Goal: Information Seeking & Learning: Find specific fact

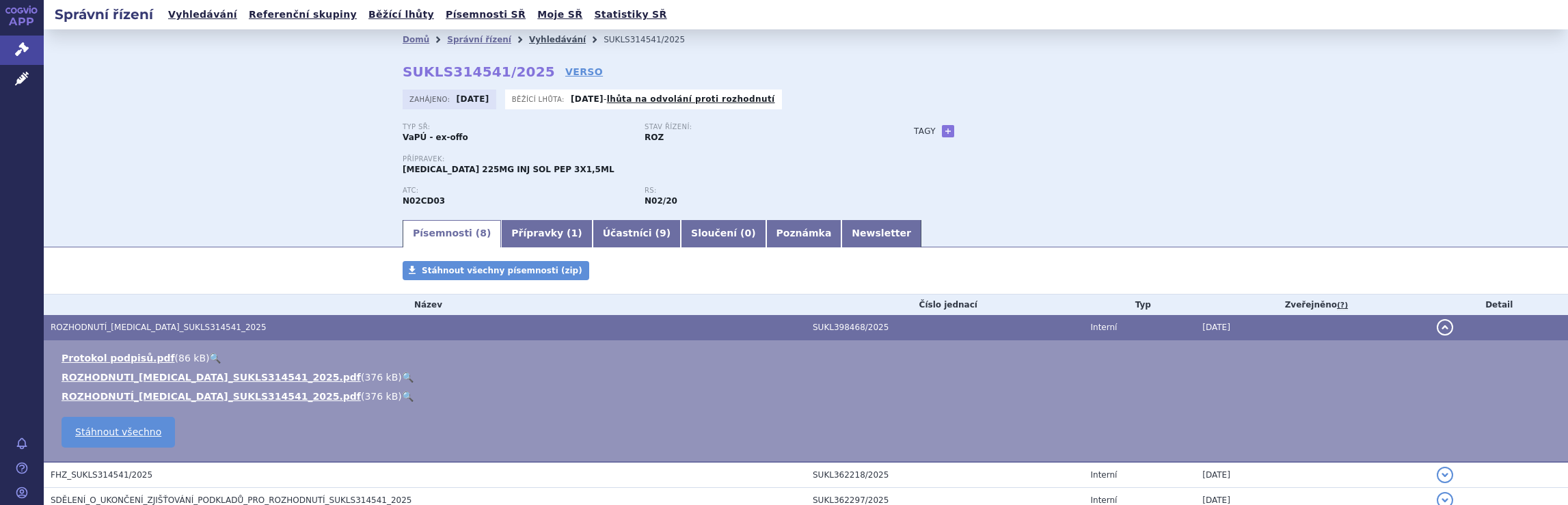
click at [533, 36] on link "Vyhledávání" at bounding box center [557, 39] width 57 height 9
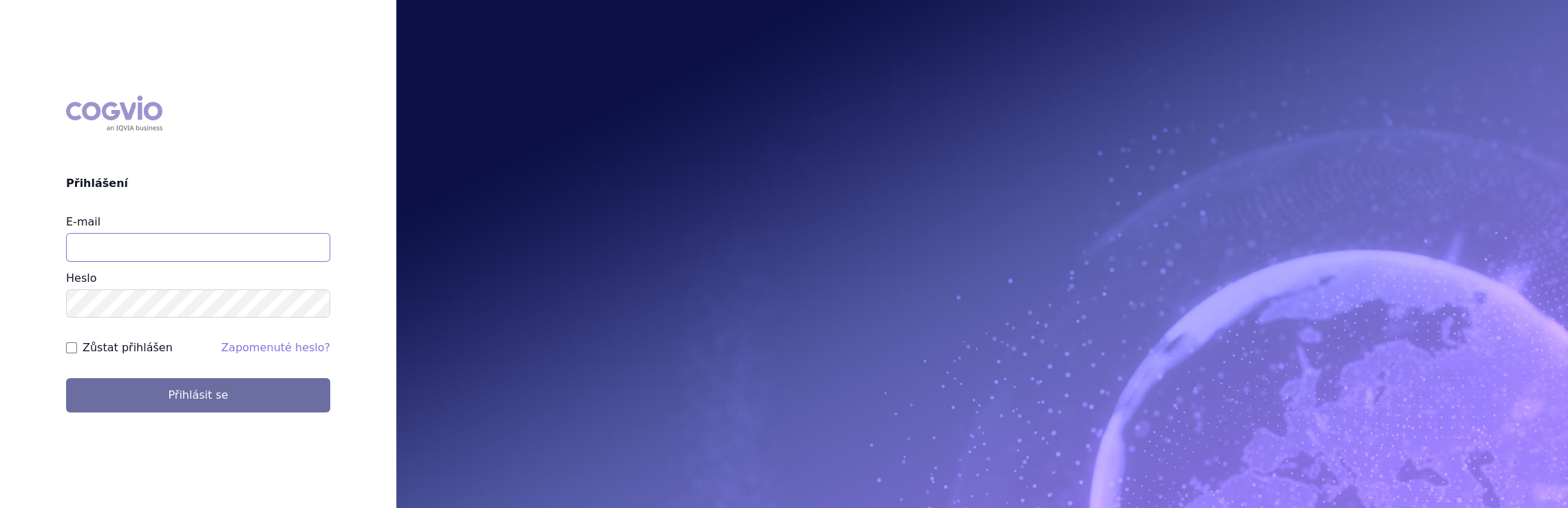
drag, startPoint x: 163, startPoint y: 247, endPoint x: 170, endPoint y: 253, distance: 9.2
click at [163, 247] on input "E-mail" at bounding box center [198, 247] width 264 height 29
type input "jaroslava.purkertova@abbvie.com"
click at [66, 378] on button "Přihlásit se" at bounding box center [198, 395] width 264 height 34
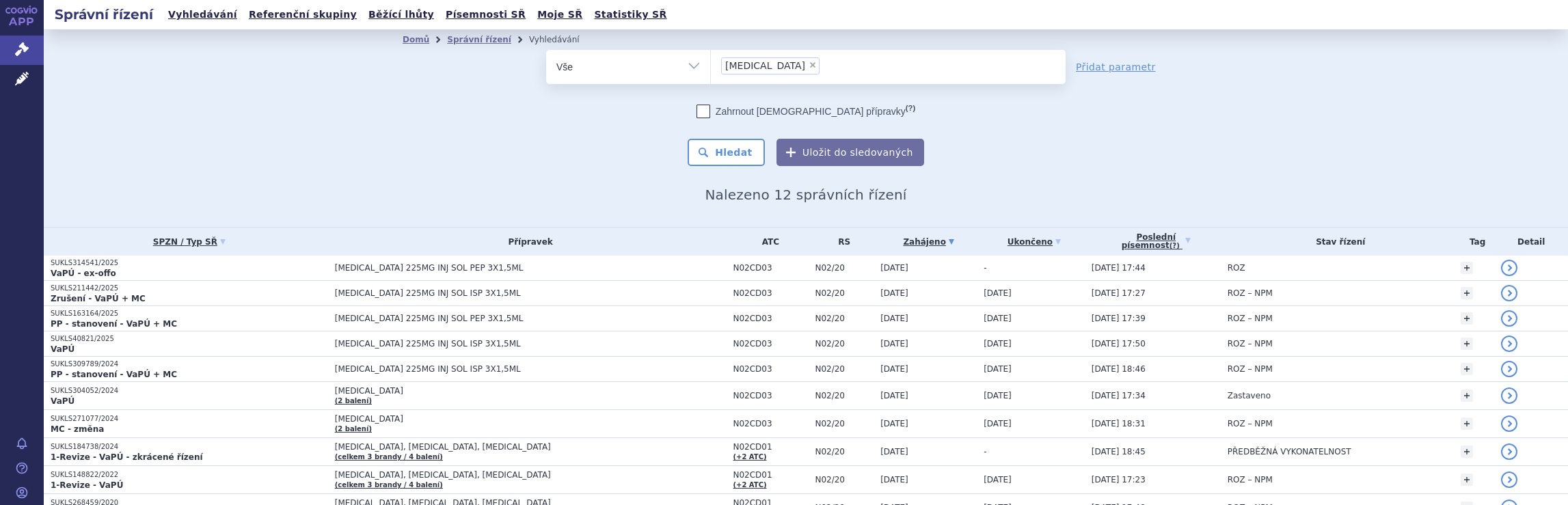
click at [809, 62] on span "×" at bounding box center [813, 64] width 8 height 8
click at [711, 62] on select "Ajovy" at bounding box center [710, 66] width 1 height 34
select select
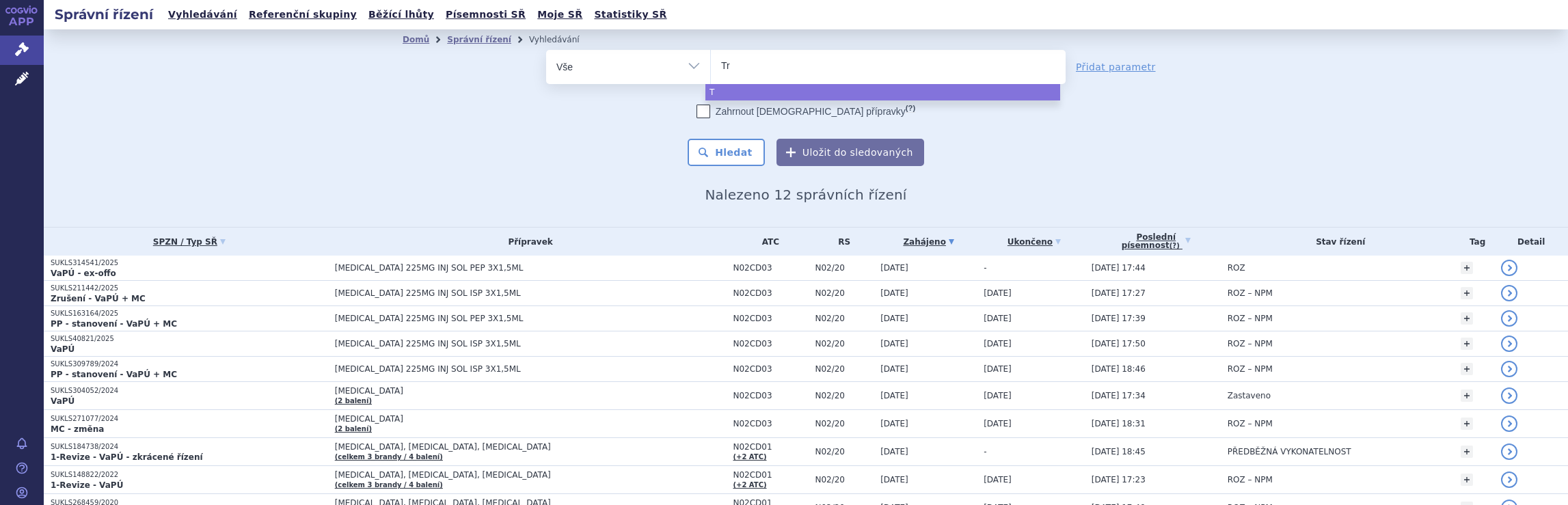
type input "Tre"
type input "Trem"
type input "Tremf"
type input "Tremfy"
type input "Tremfya"
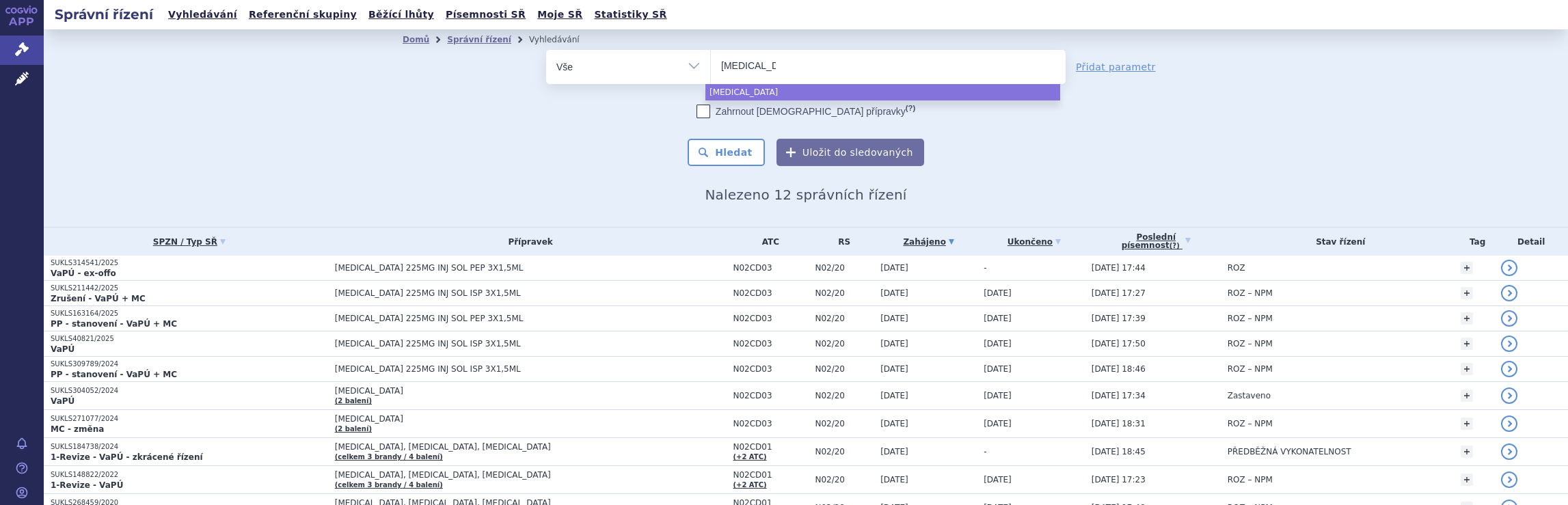
select select "Tremfya"
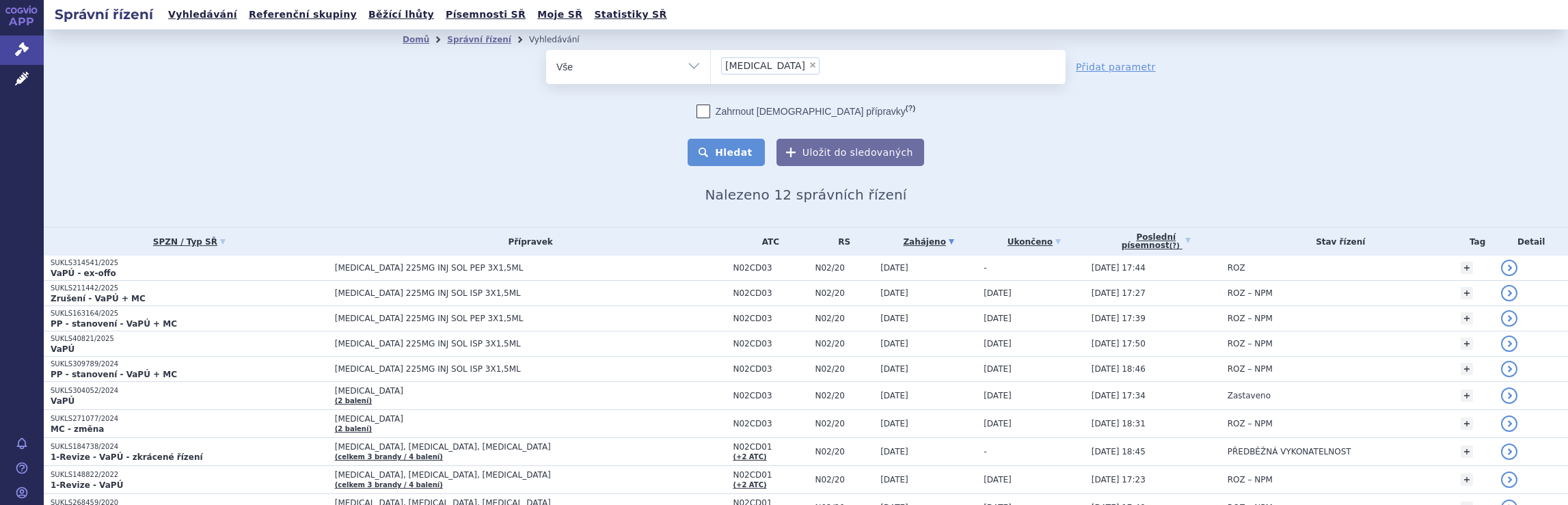
click at [737, 152] on button "Hledat" at bounding box center [726, 152] width 77 height 27
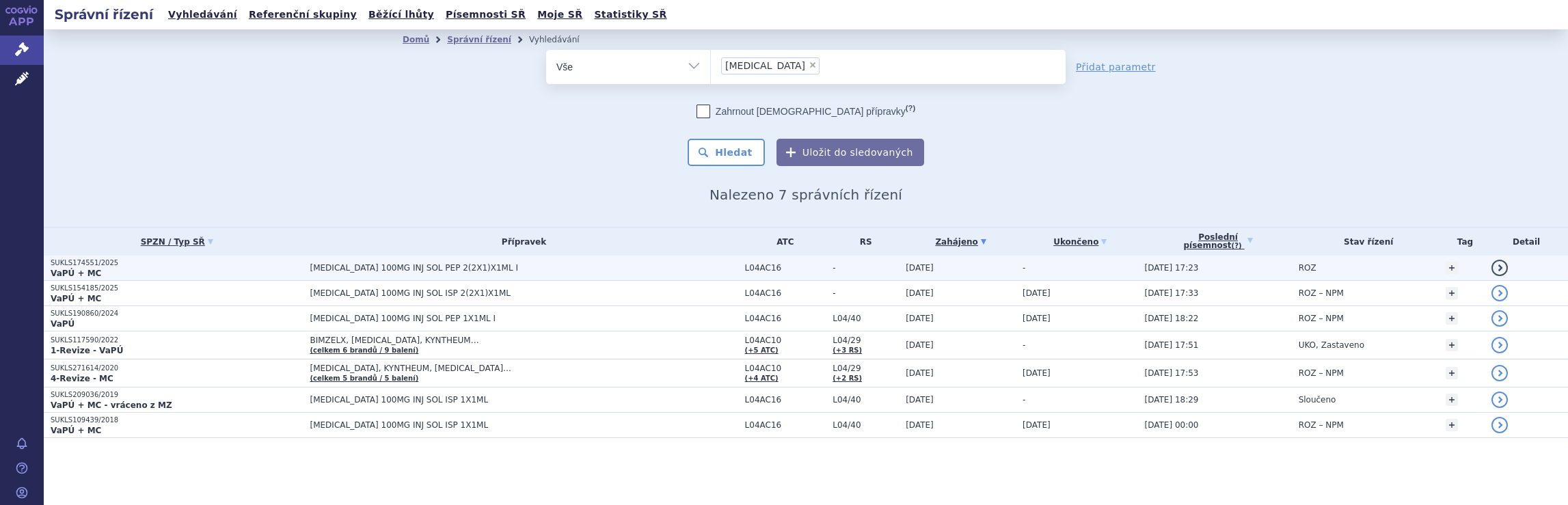
click at [454, 267] on span "TREMFYA 100MG INJ SOL PEP 2(2X1)X1ML I" at bounding box center [481, 268] width 342 height 9
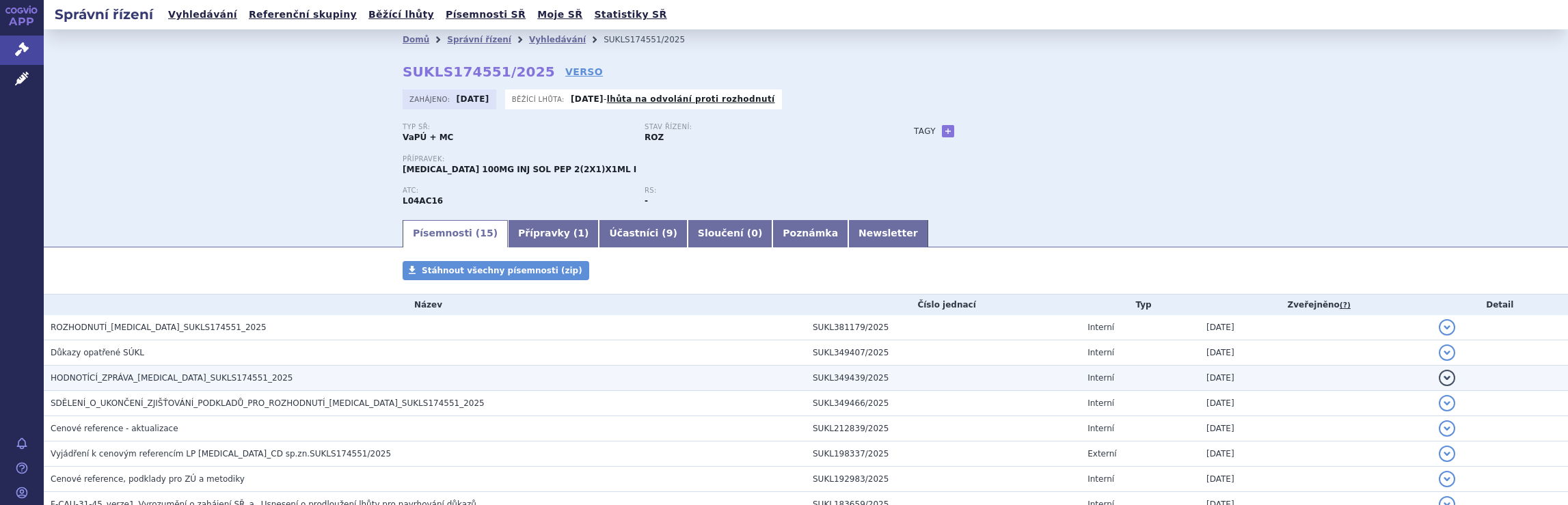
click at [168, 380] on span "HODNOTÍCÍ_ZPRÁVA_TREMFYA_SUKLS174551_2025" at bounding box center [172, 377] width 242 height 9
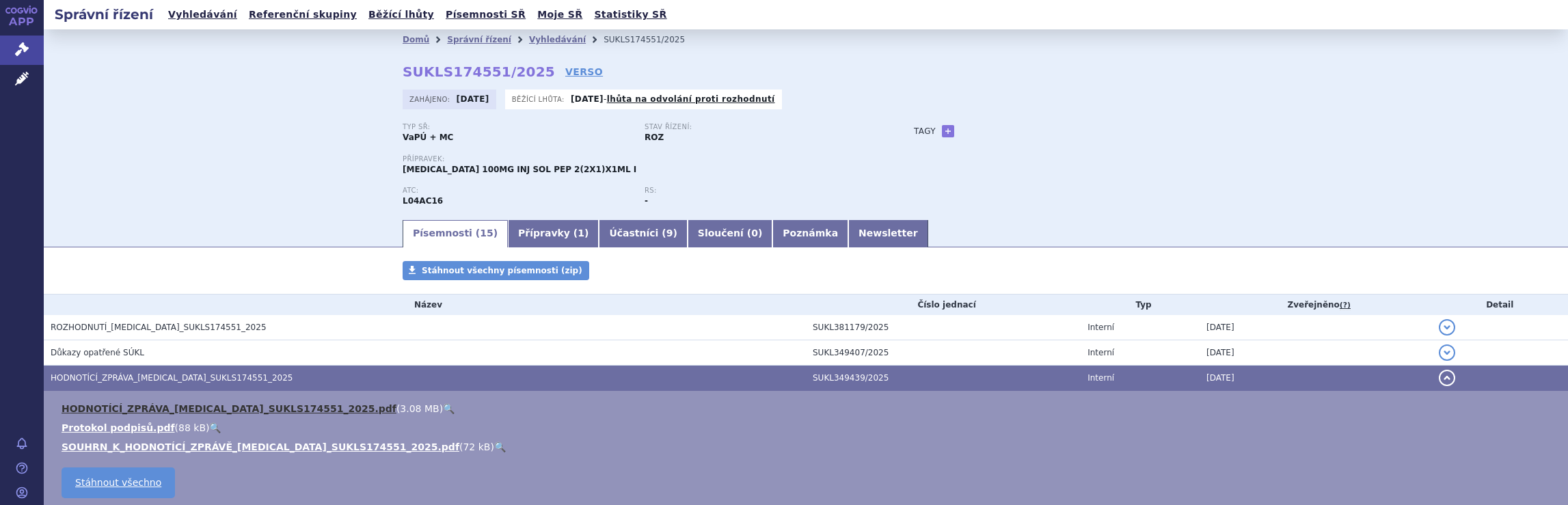
click at [218, 409] on link "HODNOTÍCÍ_ZPRÁVA_TREMFYA_SUKLS174551_2025.pdf" at bounding box center [229, 408] width 335 height 11
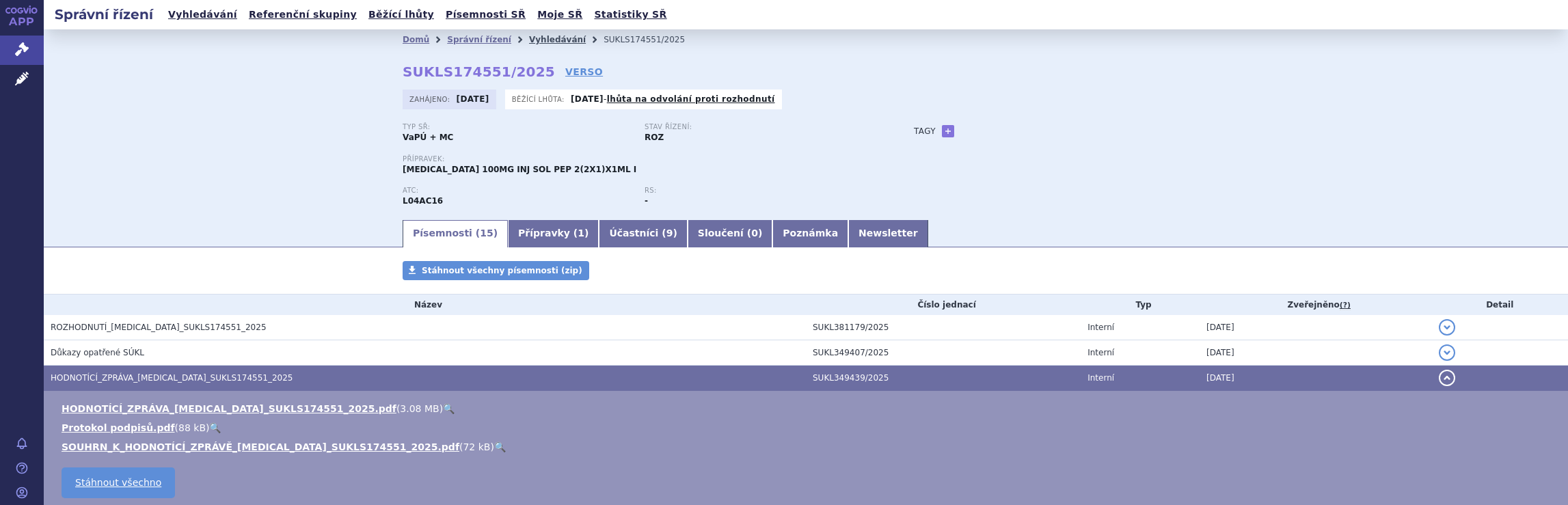
click at [538, 39] on link "Vyhledávání" at bounding box center [557, 39] width 57 height 9
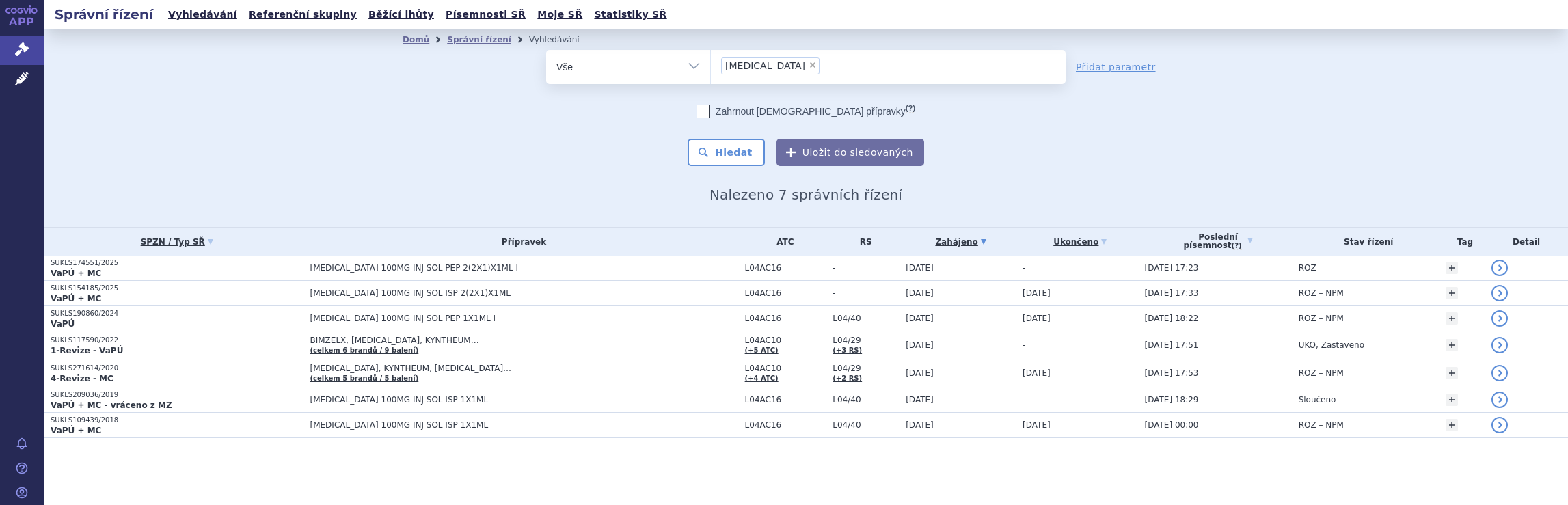
click at [809, 67] on span "×" at bounding box center [813, 64] width 8 height 8
click at [711, 67] on select "Tremfya" at bounding box center [710, 66] width 1 height 34
select select
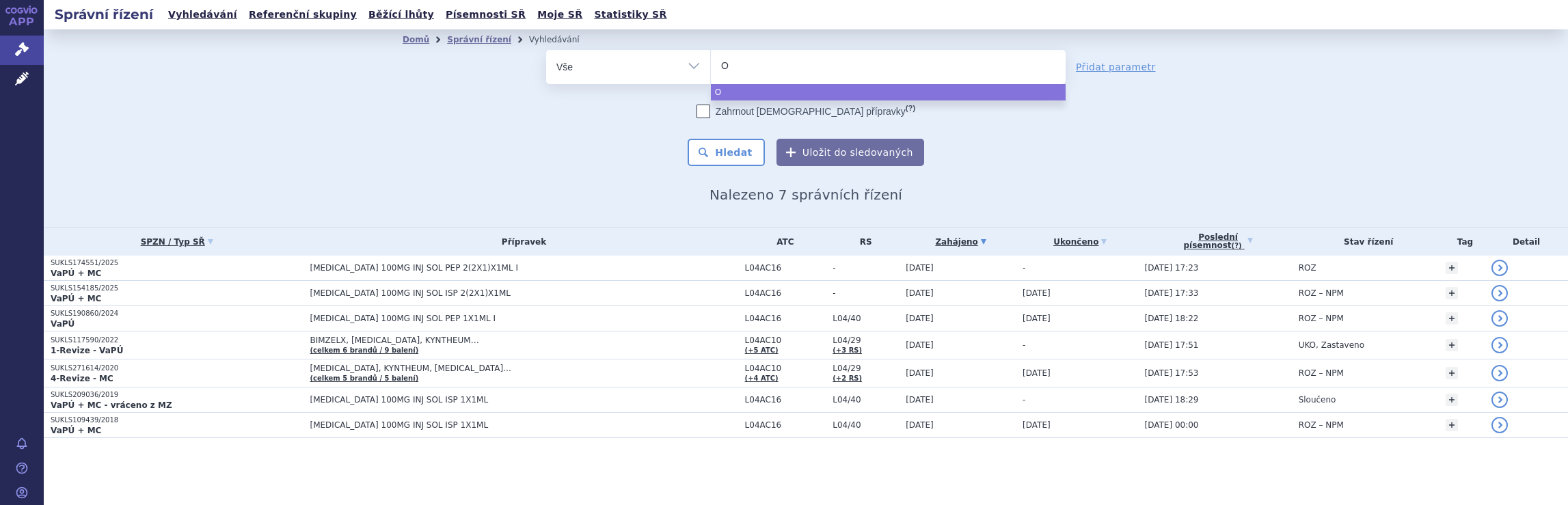
type input "Om"
type input "Omv"
type input "Omvo"
type input "Omvoh"
select select "Omvoh"
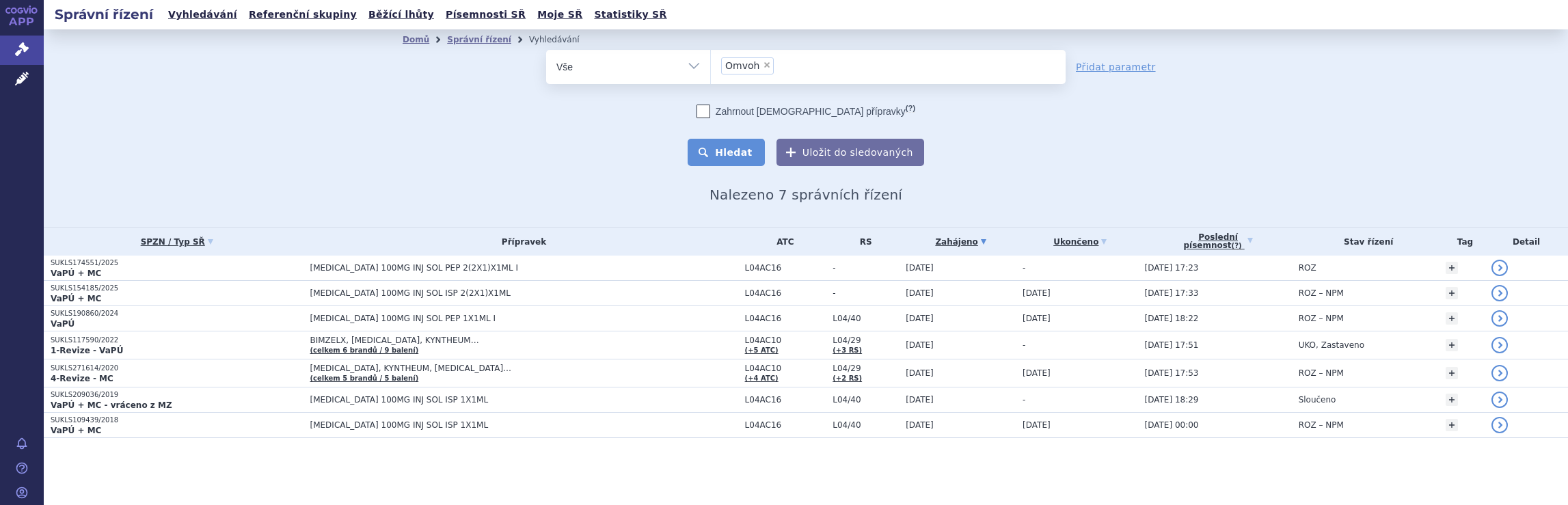
click at [735, 147] on button "Hledat" at bounding box center [726, 152] width 77 height 27
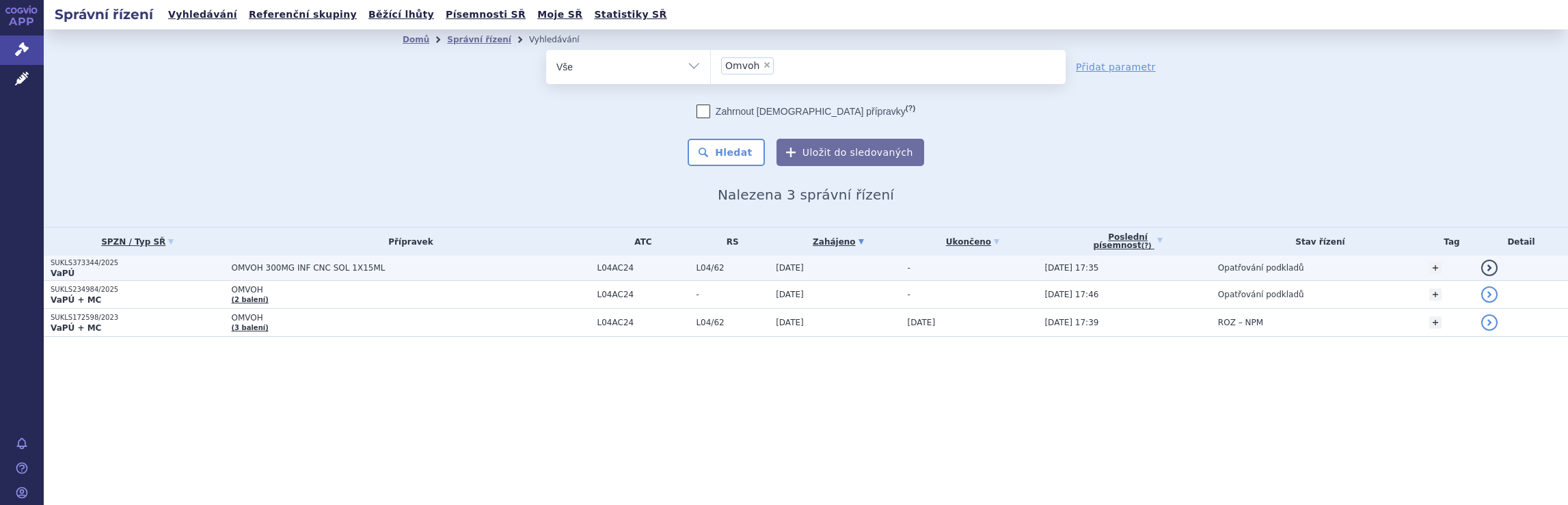
click at [343, 265] on span "OMVOH 300MG INF CNC SOL 1X15ML" at bounding box center [403, 268] width 342 height 9
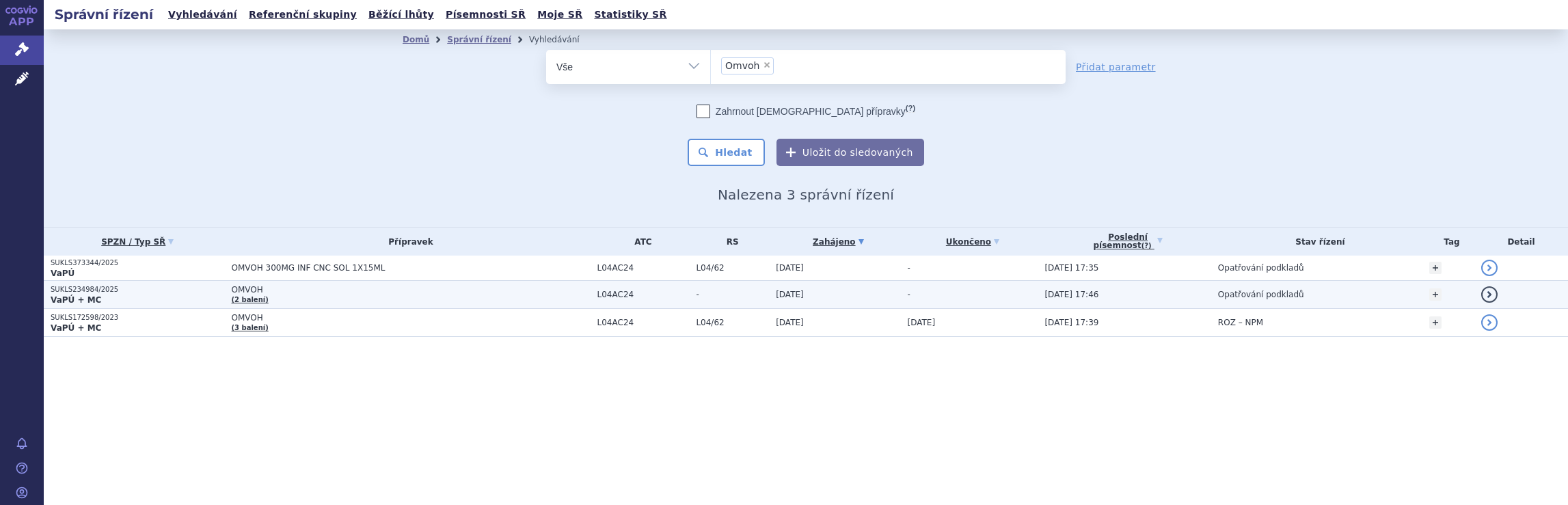
click at [354, 292] on span "OMVOH" at bounding box center [403, 289] width 342 height 9
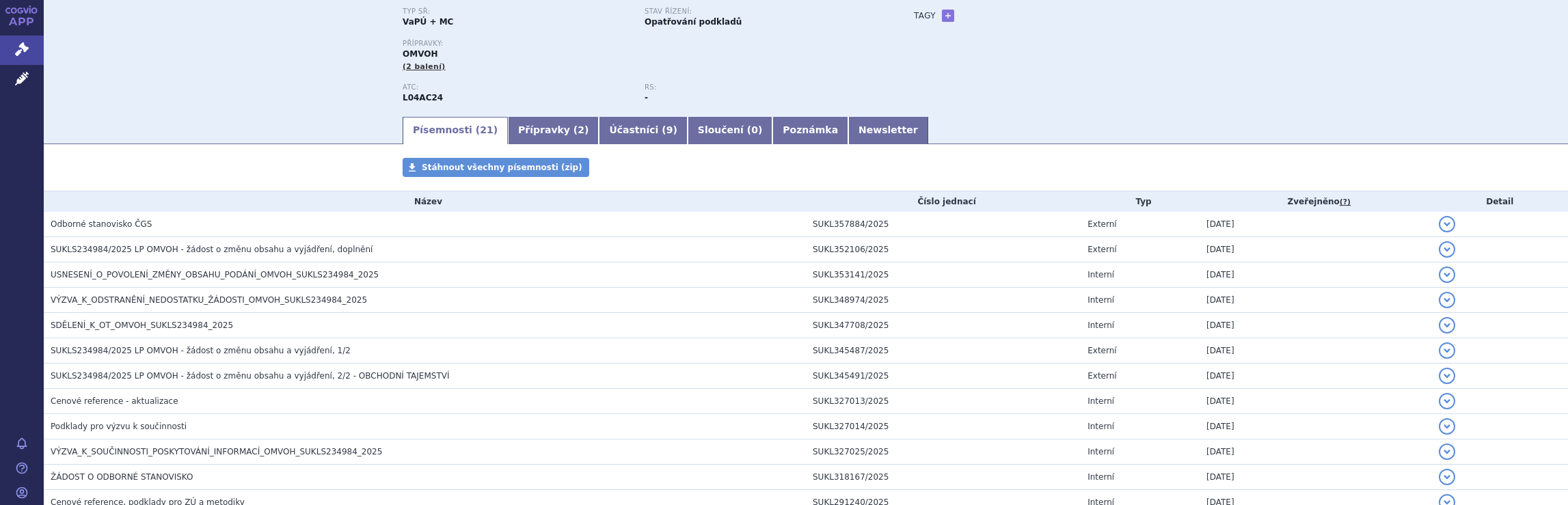
scroll to position [111, 0]
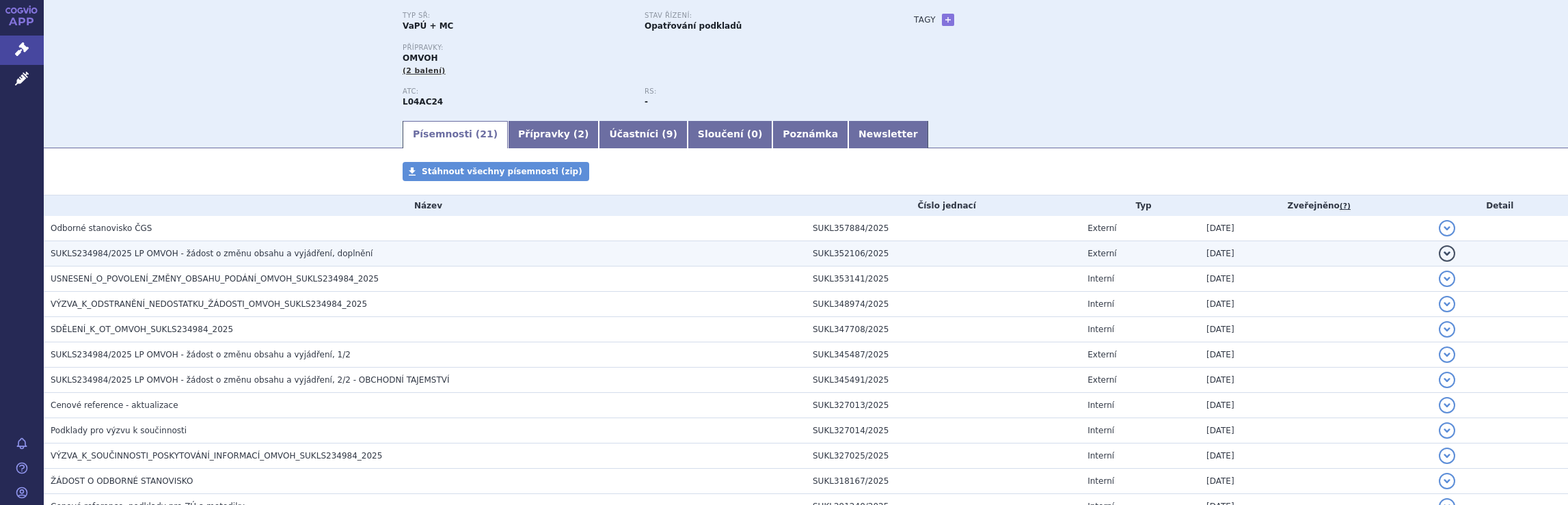
click at [229, 252] on span "SUKLS234984/2025 LP OMVOH - žádost o změnu obsahu a vyjádření, doplnění" at bounding box center [211, 253] width 322 height 9
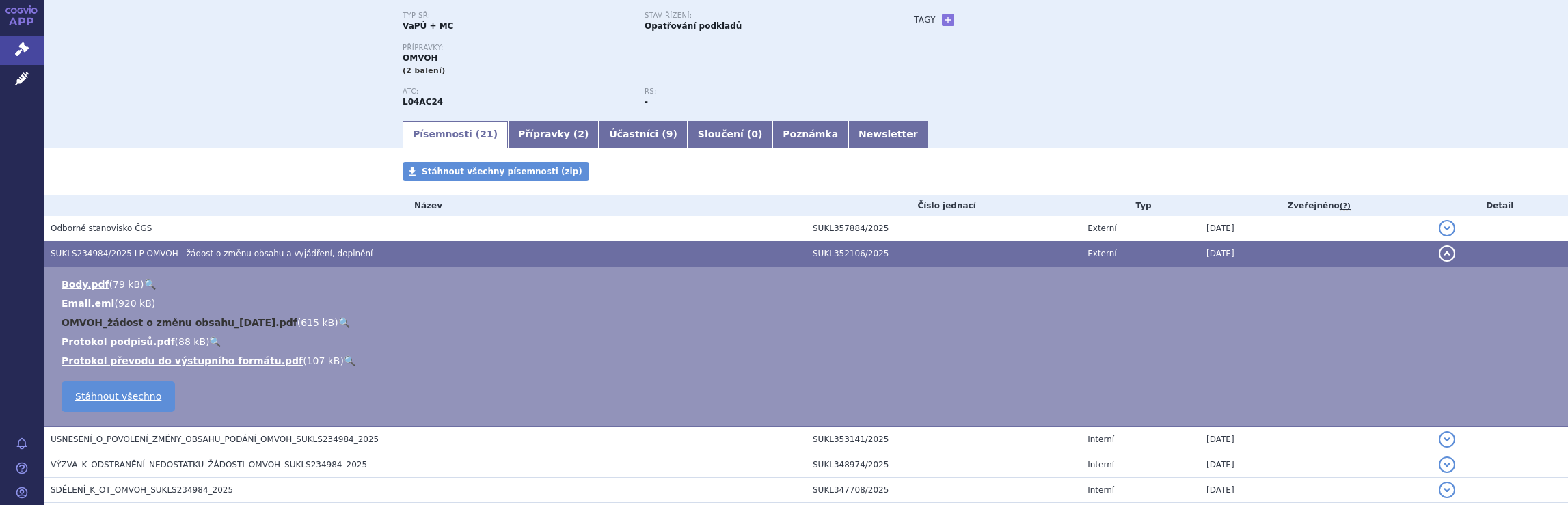
click at [204, 325] on link "OMVOH_žádost o změnu obsahu_[DATE].pdf" at bounding box center [179, 322] width 236 height 11
